Goal: Information Seeking & Learning: Learn about a topic

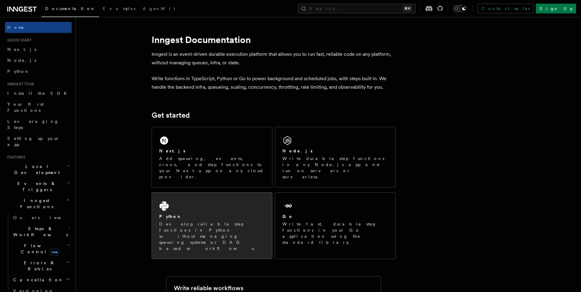
click at [225, 221] on p "Develop reliable step functions in Python without managing queueing systems or …" at bounding box center [212, 236] width 106 height 31
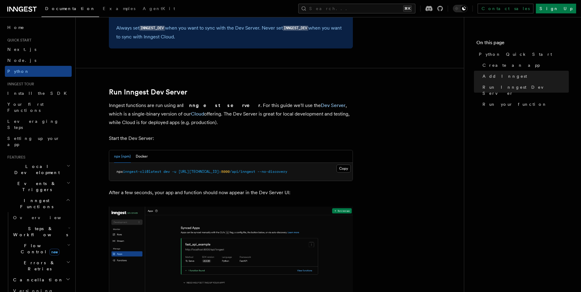
scroll to position [800, 0]
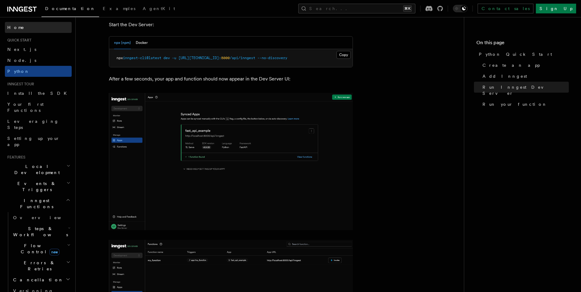
click at [39, 28] on link "Home" at bounding box center [38, 27] width 67 height 11
